Goal: Information Seeking & Learning: Learn about a topic

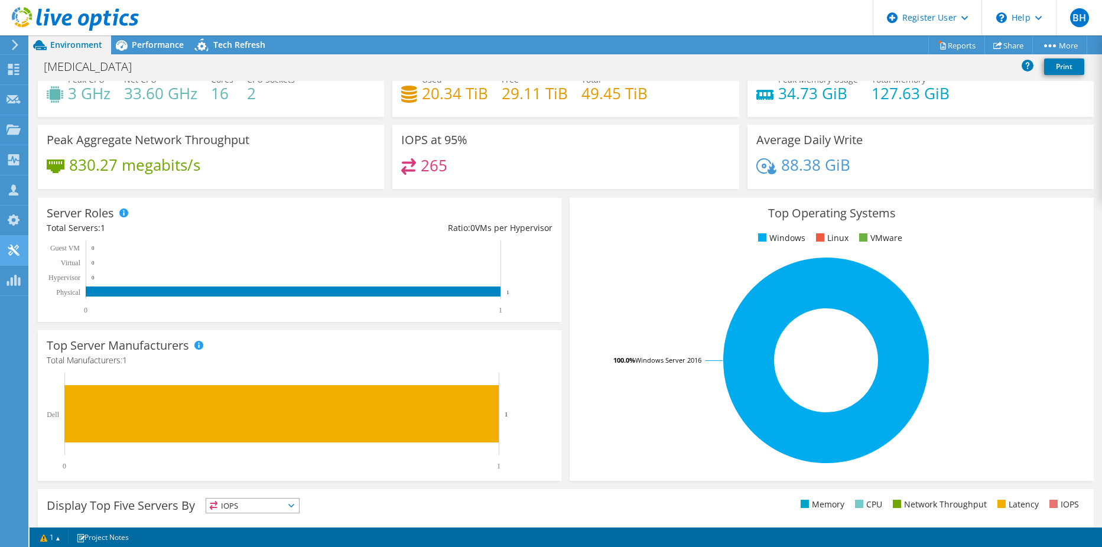
scroll to position [59, 0]
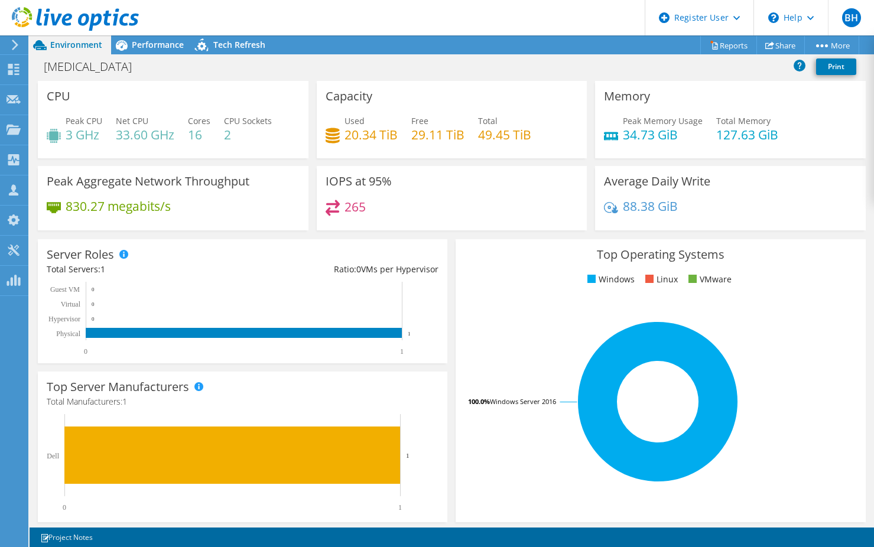
click at [586, 311] on rect at bounding box center [658, 401] width 387 height 207
click at [562, 319] on rect at bounding box center [658, 401] width 387 height 207
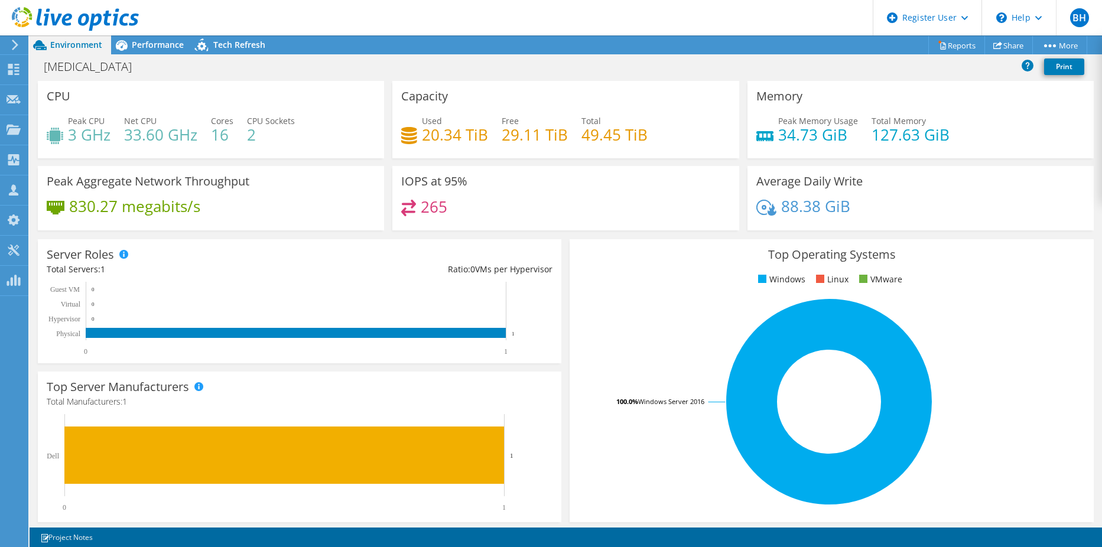
click at [970, 105] on div "Memory Peak Memory Usage 34.73 GiB Total Memory 127.63 GiB" at bounding box center [921, 119] width 346 height 77
click at [138, 48] on span "Performance" at bounding box center [158, 44] width 52 height 11
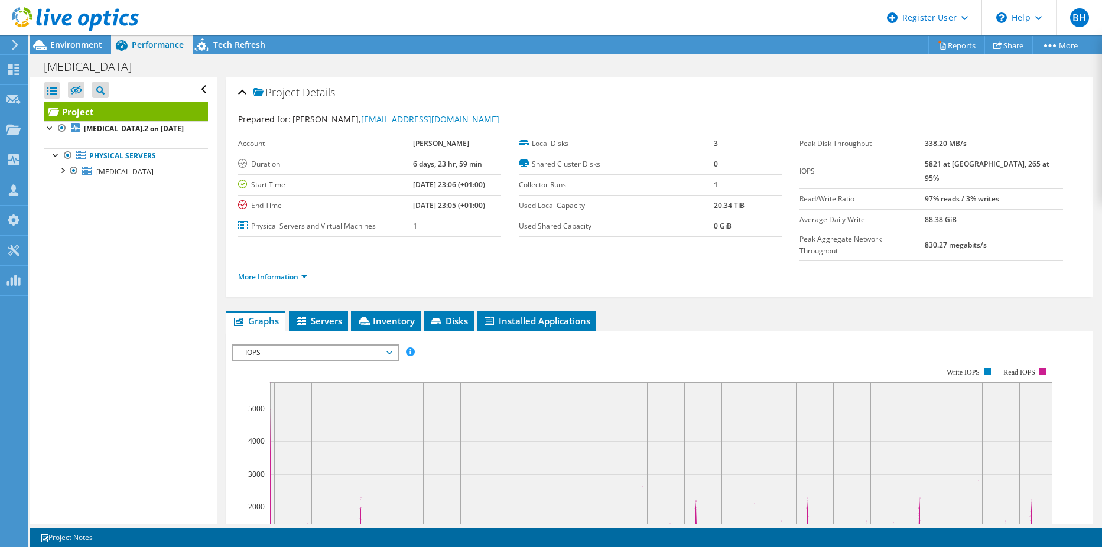
click at [73, 16] on icon at bounding box center [75, 19] width 127 height 24
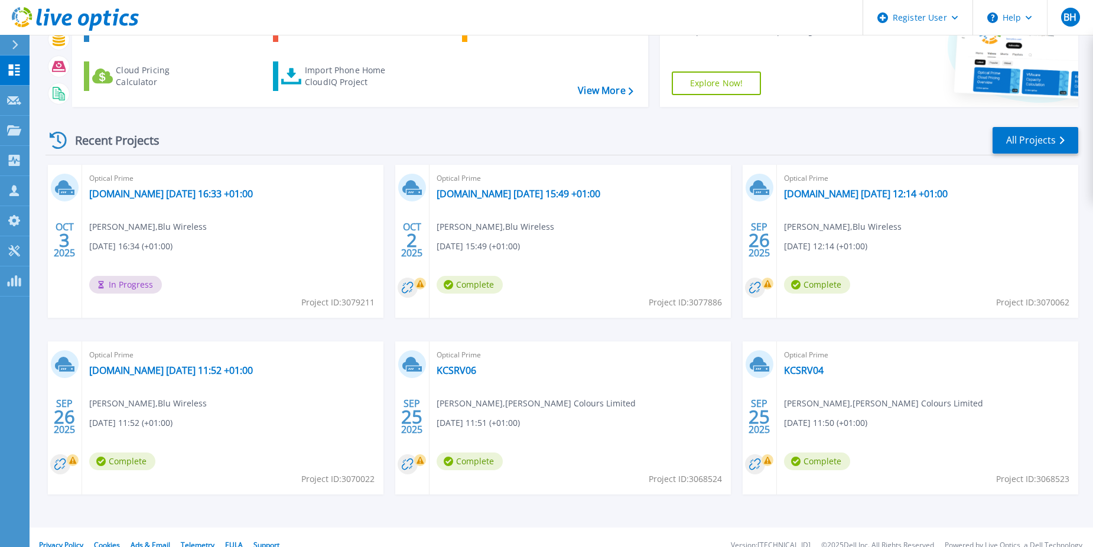
scroll to position [108, 0]
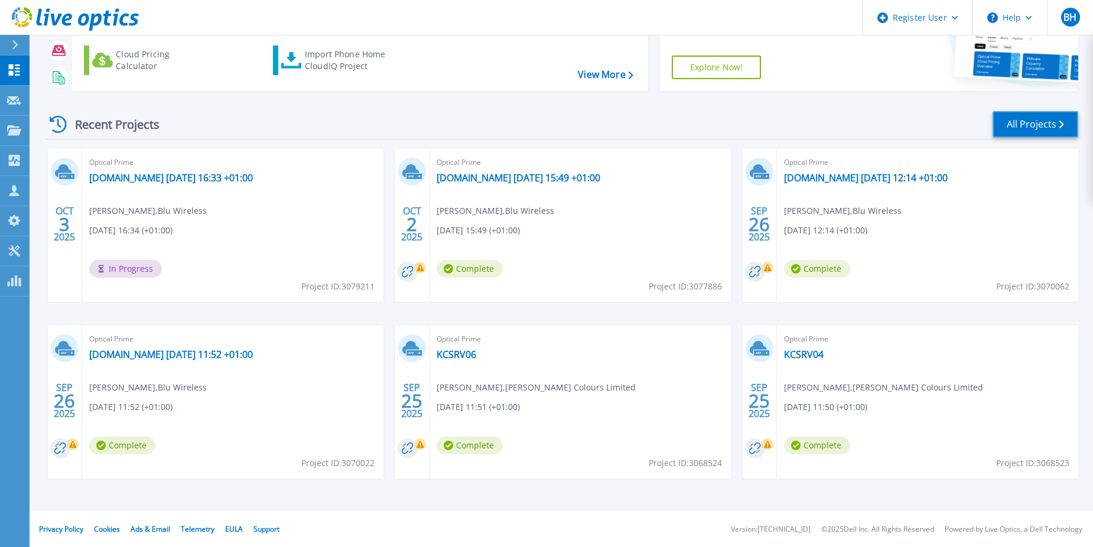
click at [1056, 124] on link "All Projects" at bounding box center [1036, 124] width 86 height 27
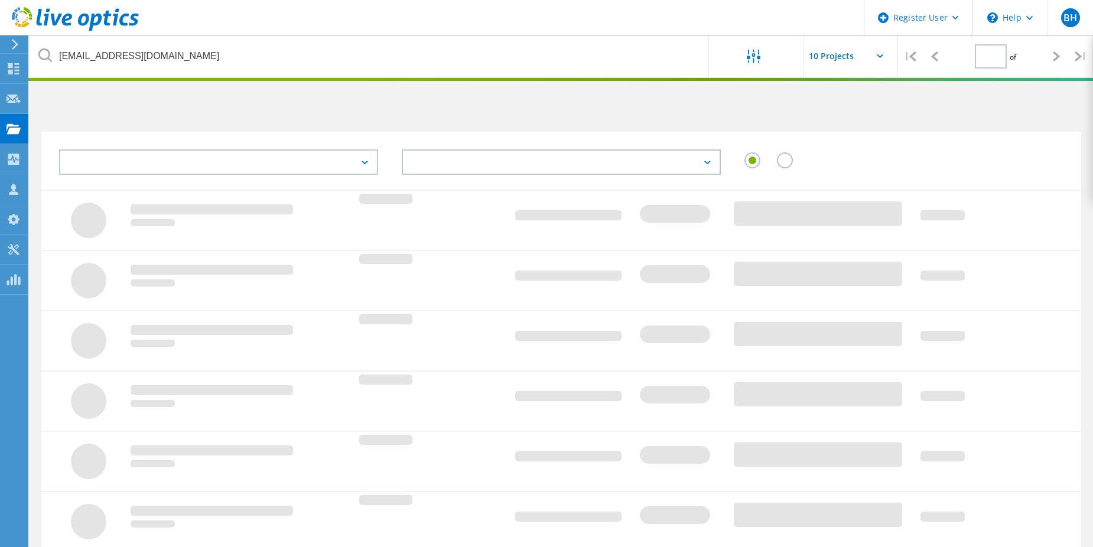
type input "1"
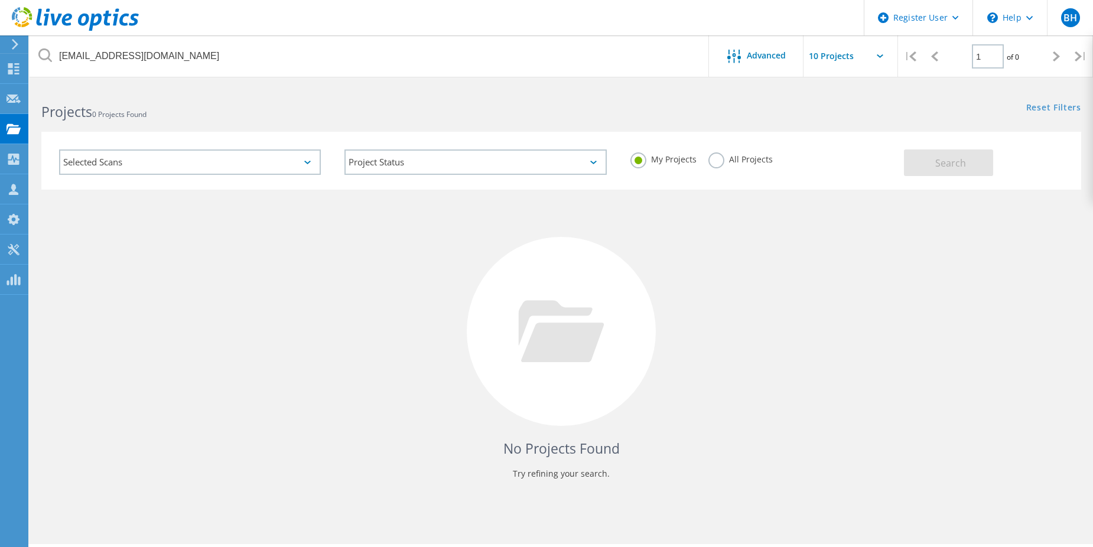
click at [721, 161] on label "All Projects" at bounding box center [741, 157] width 64 height 11
click at [0, 0] on input "All Projects" at bounding box center [0, 0] width 0 height 0
click at [931, 150] on button "Search" at bounding box center [948, 163] width 89 height 27
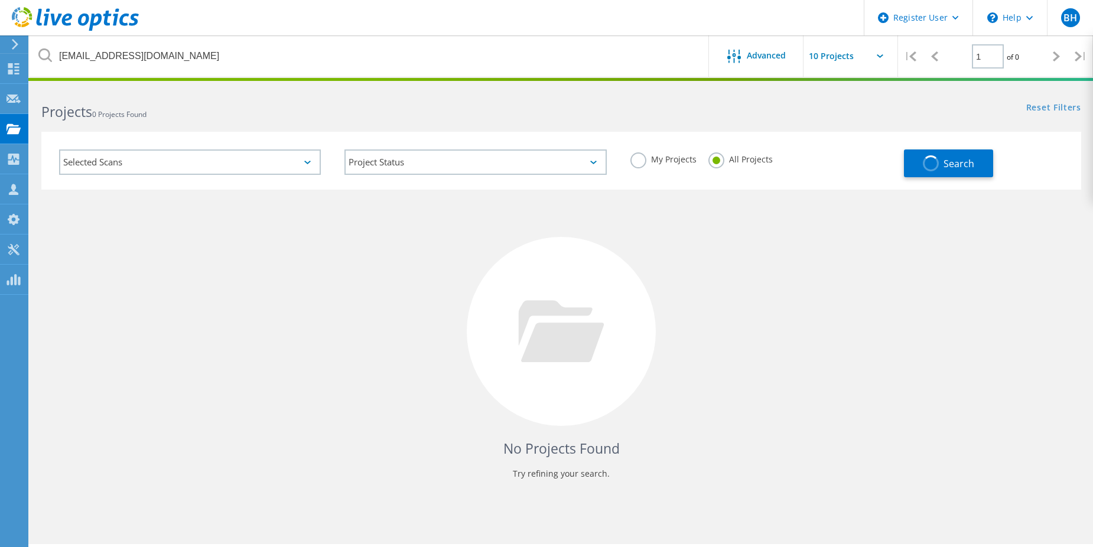
click at [644, 163] on label "My Projects" at bounding box center [664, 157] width 66 height 11
click at [0, 0] on input "My Projects" at bounding box center [0, 0] width 0 height 0
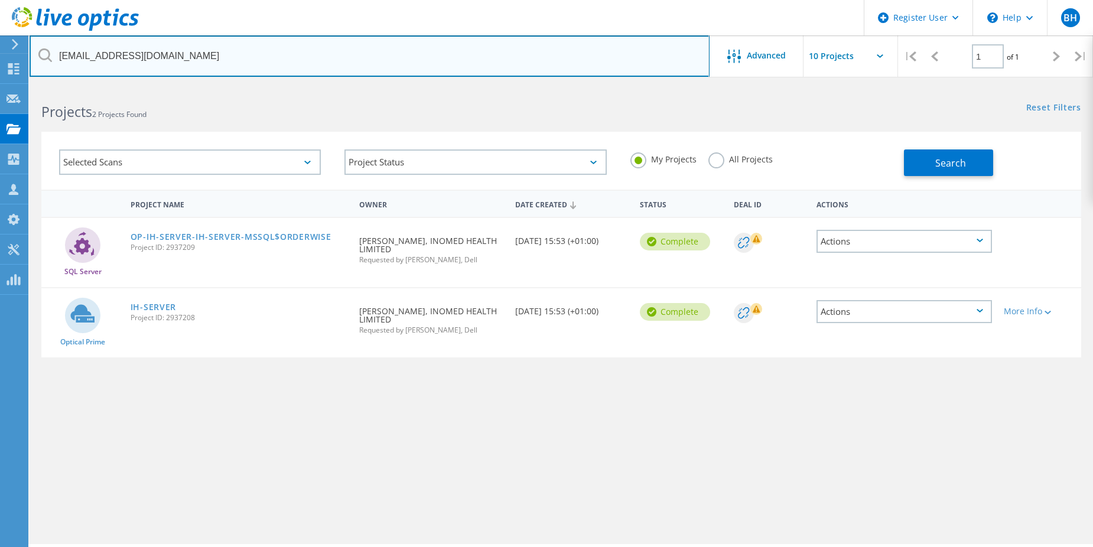
click at [240, 63] on input "saf.aly@inomedhealth.com" at bounding box center [370, 55] width 680 height 41
click at [239, 61] on input "saf.aly@inomedhealth.com" at bounding box center [370, 55] width 680 height 41
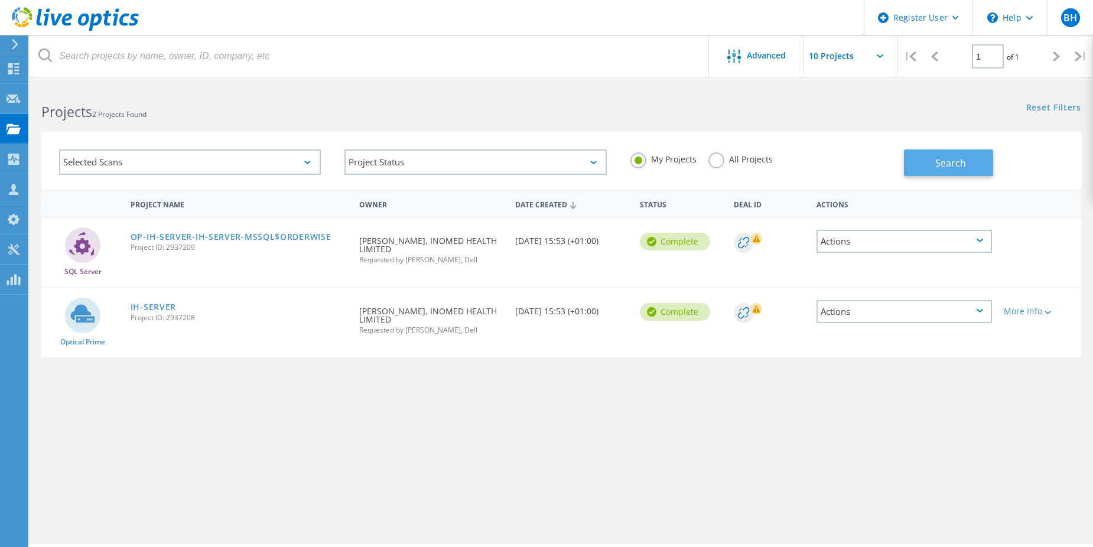
click at [967, 151] on button "Search" at bounding box center [948, 163] width 89 height 27
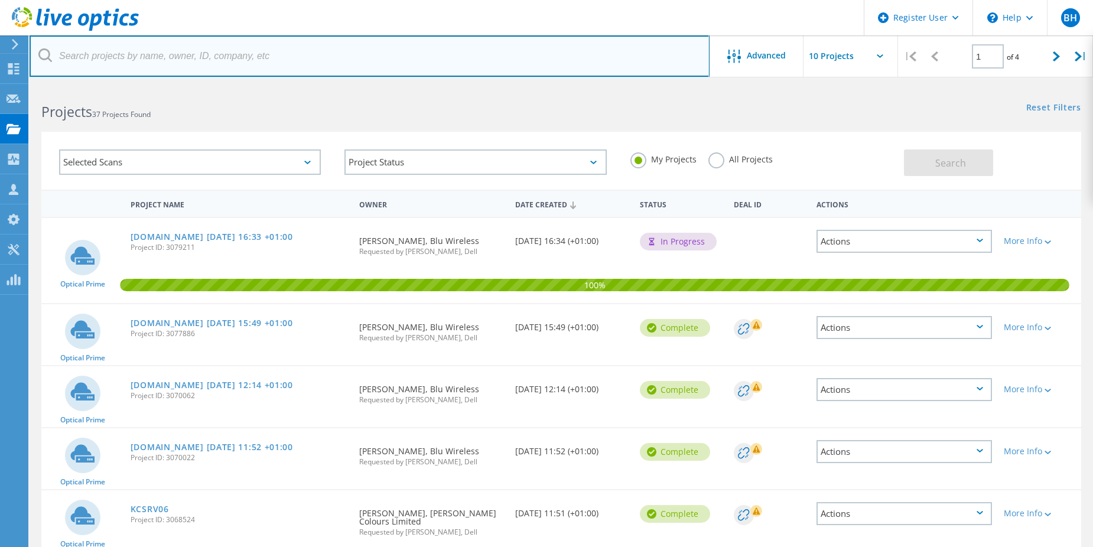
click at [131, 65] on input "text" at bounding box center [370, 55] width 680 height 41
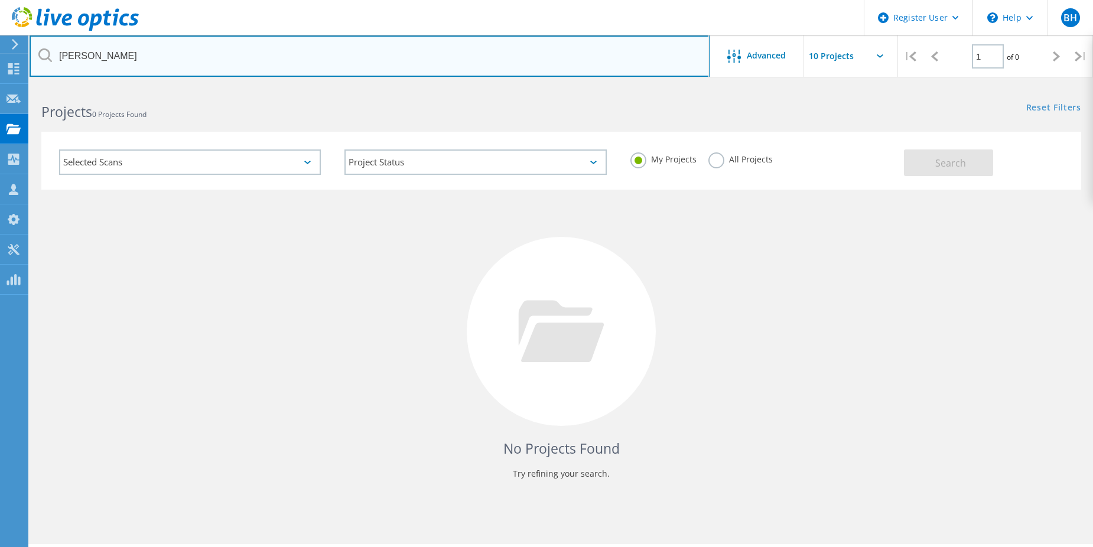
click at [154, 65] on input "Lambert" at bounding box center [370, 55] width 680 height 41
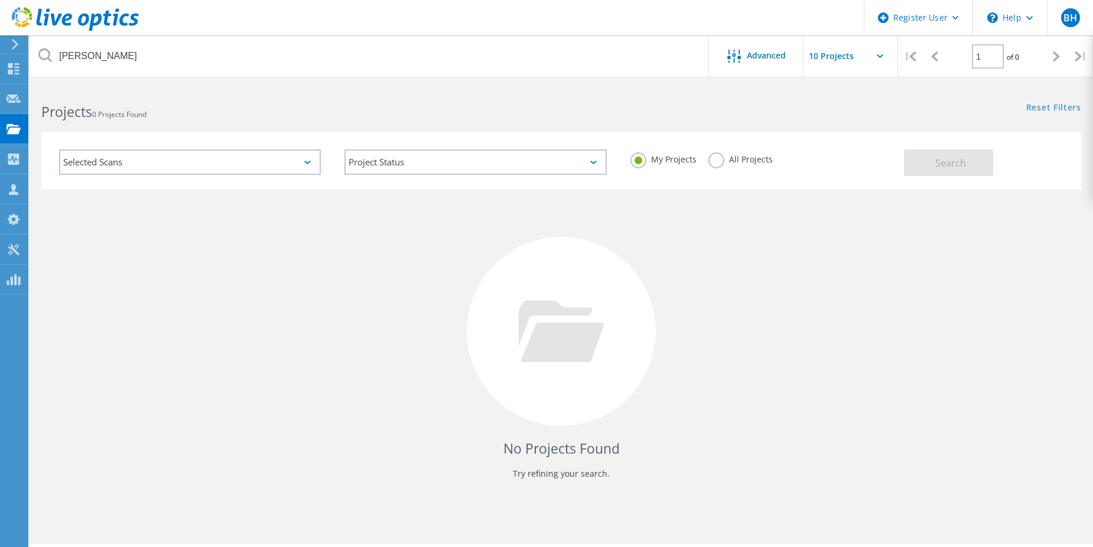
click at [742, 161] on label "All Projects" at bounding box center [741, 157] width 64 height 11
click at [0, 0] on input "All Projects" at bounding box center [0, 0] width 0 height 0
click at [308, 30] on header "Register User \n Help Explore Helpful Articles Contact Support BH Dell User Ben…" at bounding box center [546, 17] width 1093 height 35
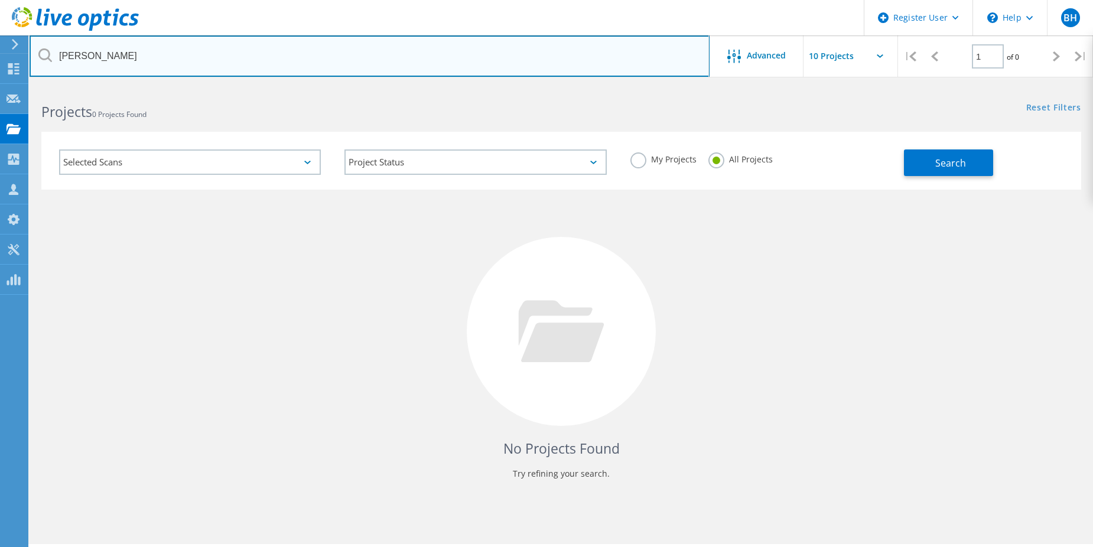
click at [303, 49] on input "Lambert" at bounding box center [370, 55] width 680 height 41
click at [188, 43] on input "Lambert rubicon" at bounding box center [370, 55] width 680 height 41
click at [173, 63] on input "Lambert rubicon" at bounding box center [370, 55] width 680 height 41
drag, startPoint x: 167, startPoint y: 66, endPoint x: 46, endPoint y: 66, distance: 121.8
click at [46, 66] on input "Lambert rubicon" at bounding box center [370, 55] width 680 height 41
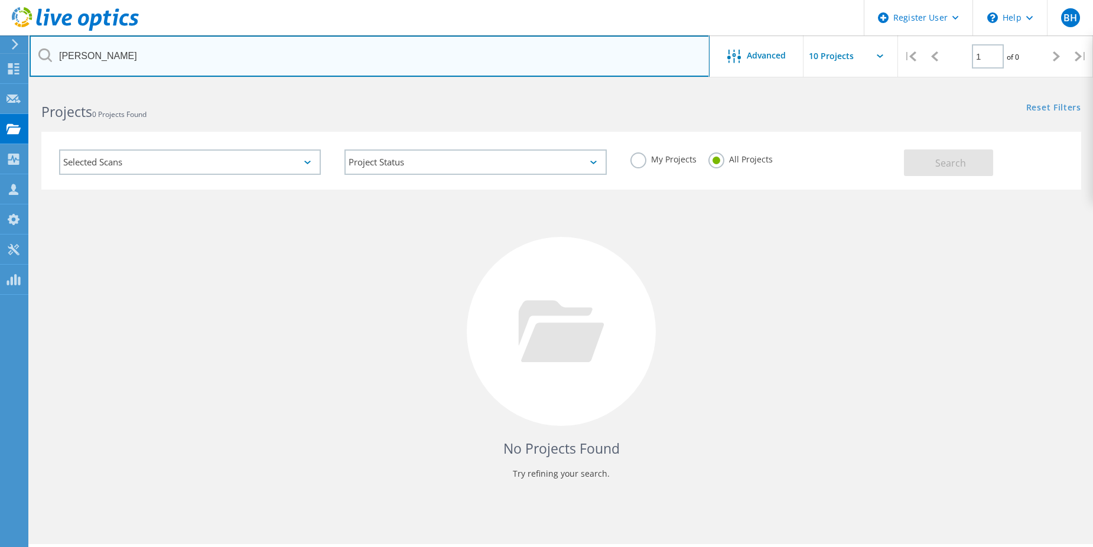
click at [173, 64] on input "Lambert rubicon" at bounding box center [370, 55] width 680 height 41
paste input "Nirmal Shrestha <nirmal.shrestha@lambertrubicon.com>"
type input "[EMAIL_ADDRESS][PERSON_NAME][DOMAIN_NAME]"
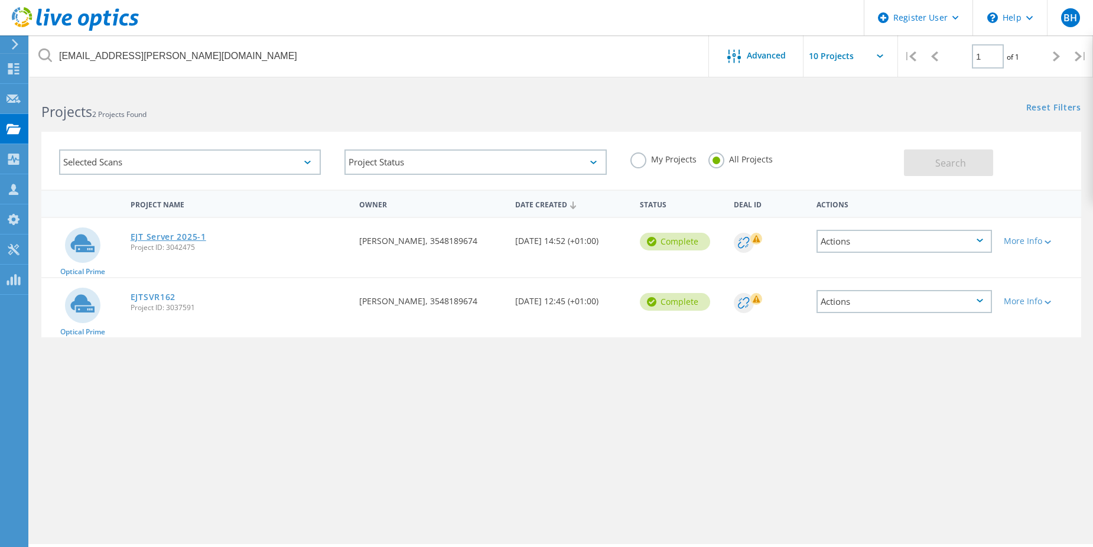
click at [148, 233] on link "EJT Server 2025-1" at bounding box center [169, 237] width 76 height 8
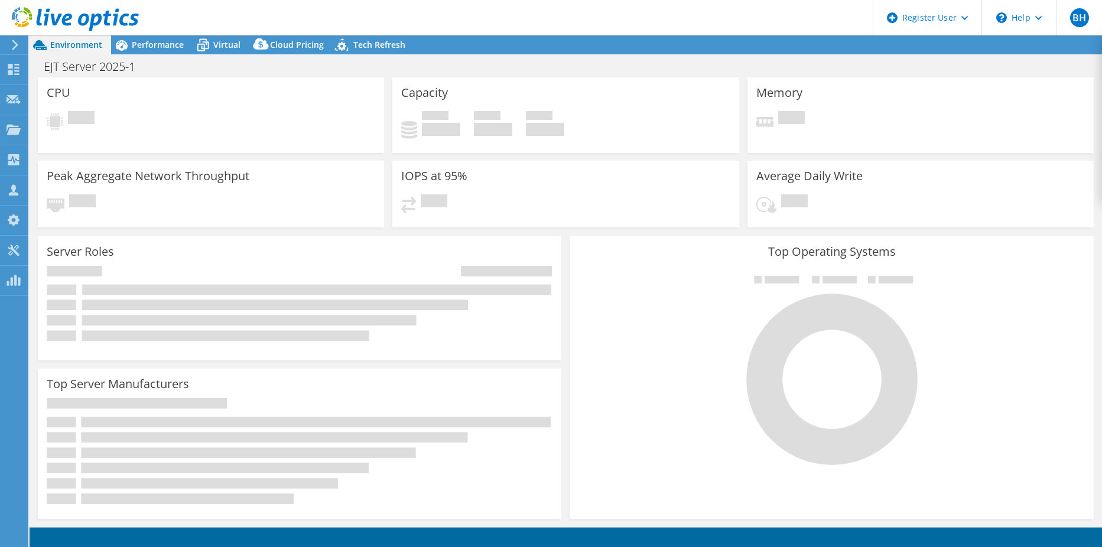
select select "EULondon"
select select "USD"
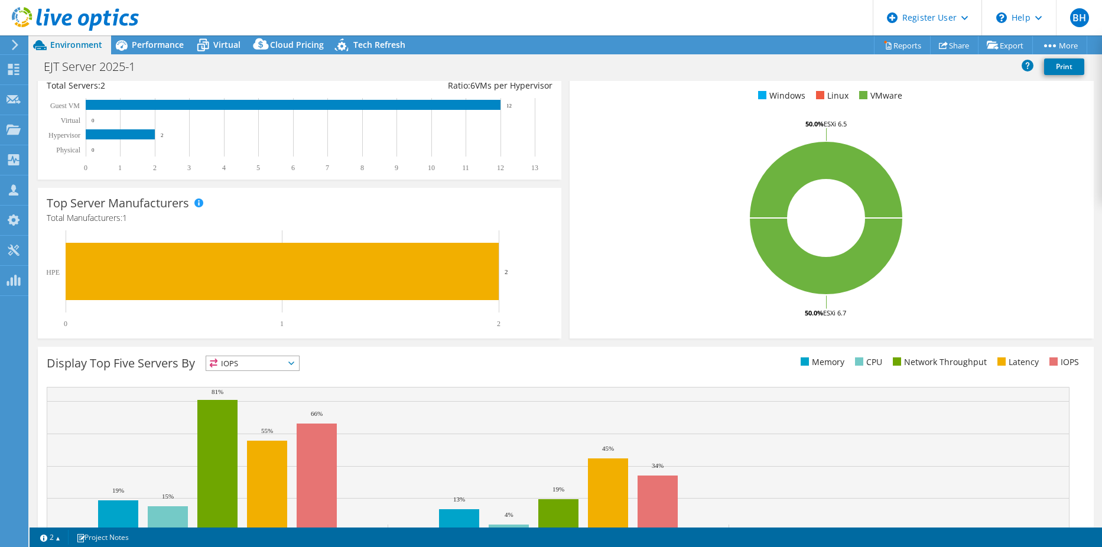
scroll to position [242, 0]
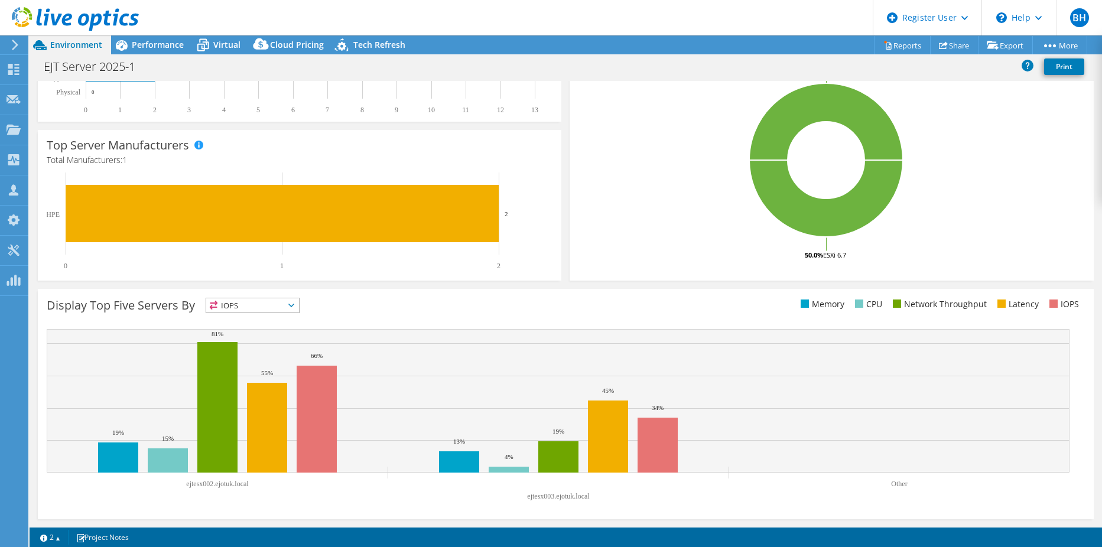
click at [573, 311] on ul "Memory CPU Network Throughput Latency IOPS" at bounding box center [825, 305] width 519 height 14
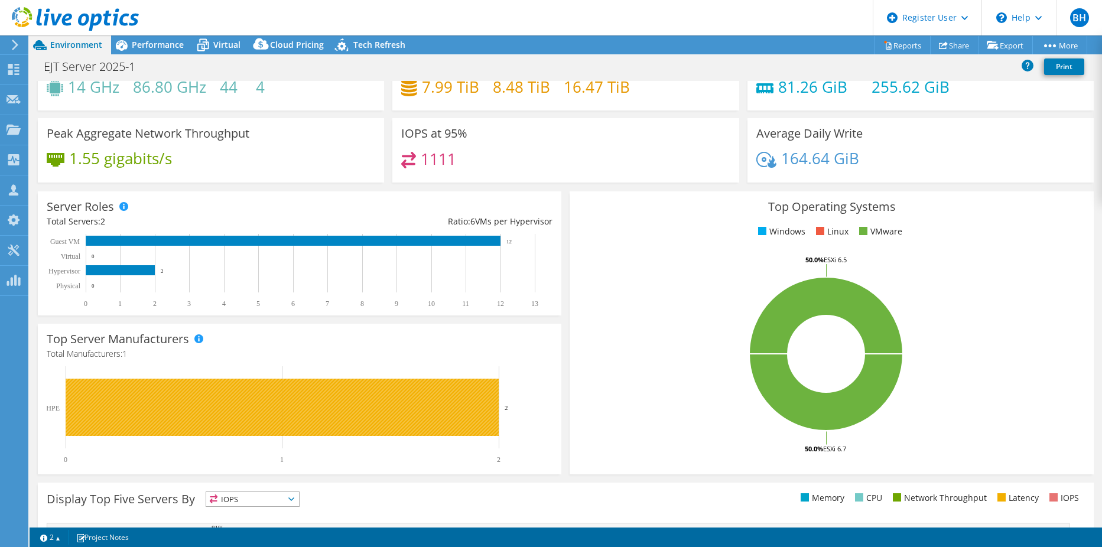
scroll to position [0, 0]
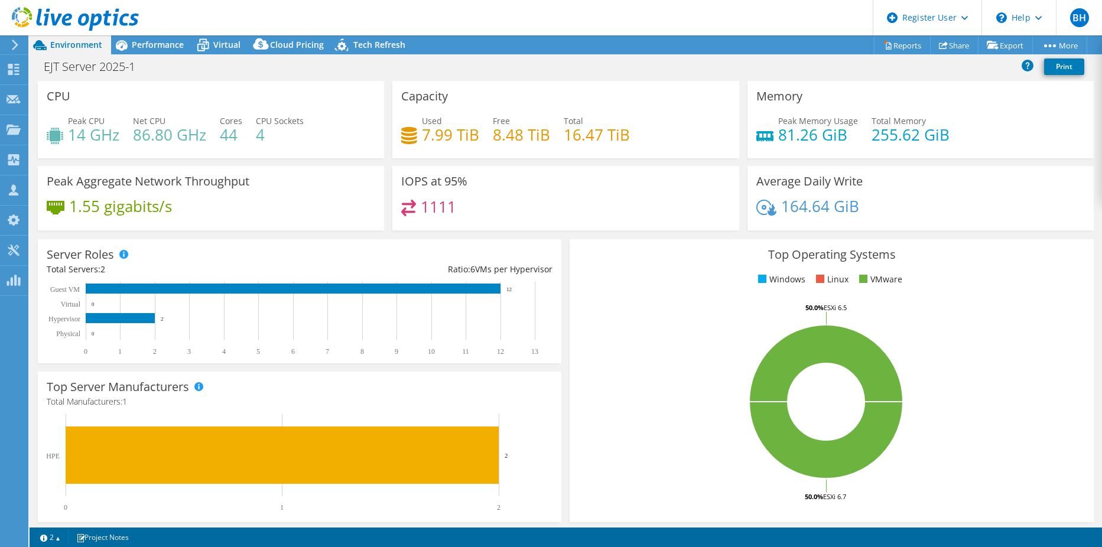
click at [744, 161] on div "Memory Peak Memory Usage 81.26 GiB Total Memory 255.62 GiB" at bounding box center [921, 123] width 355 height 85
click at [134, 135] on h4 "86.80 GHz" at bounding box center [169, 134] width 73 height 13
click at [643, 355] on rect at bounding box center [826, 401] width 495 height 207
click at [186, 158] on div "CPU Peak CPU 14 GHz Net CPU 86.80 GHz Cores 44 CPU Sockets 4" at bounding box center [211, 119] width 346 height 77
select select "EULondon"
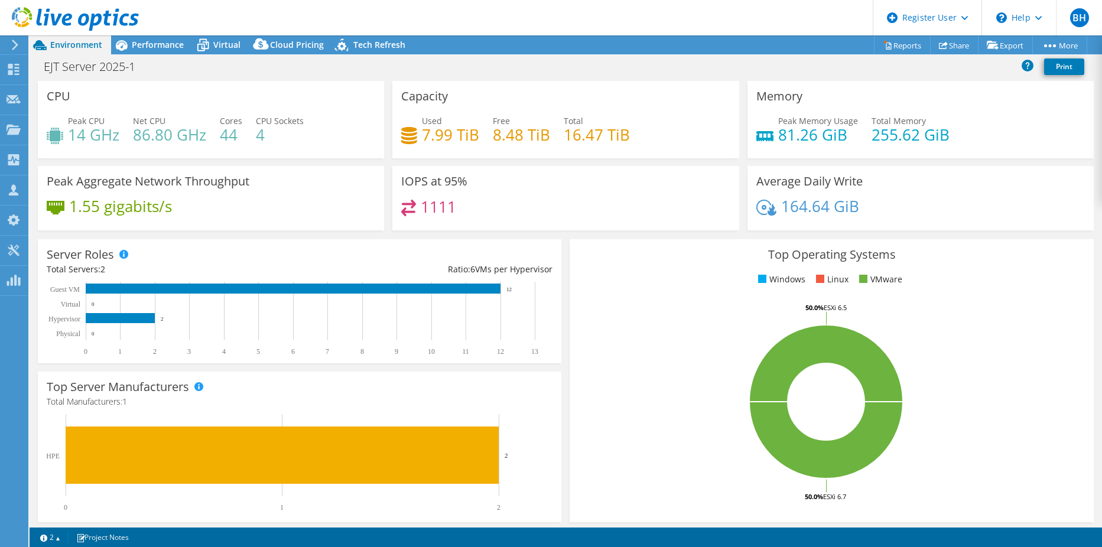
select select "USD"
